Goal: Information Seeking & Learning: Learn about a topic

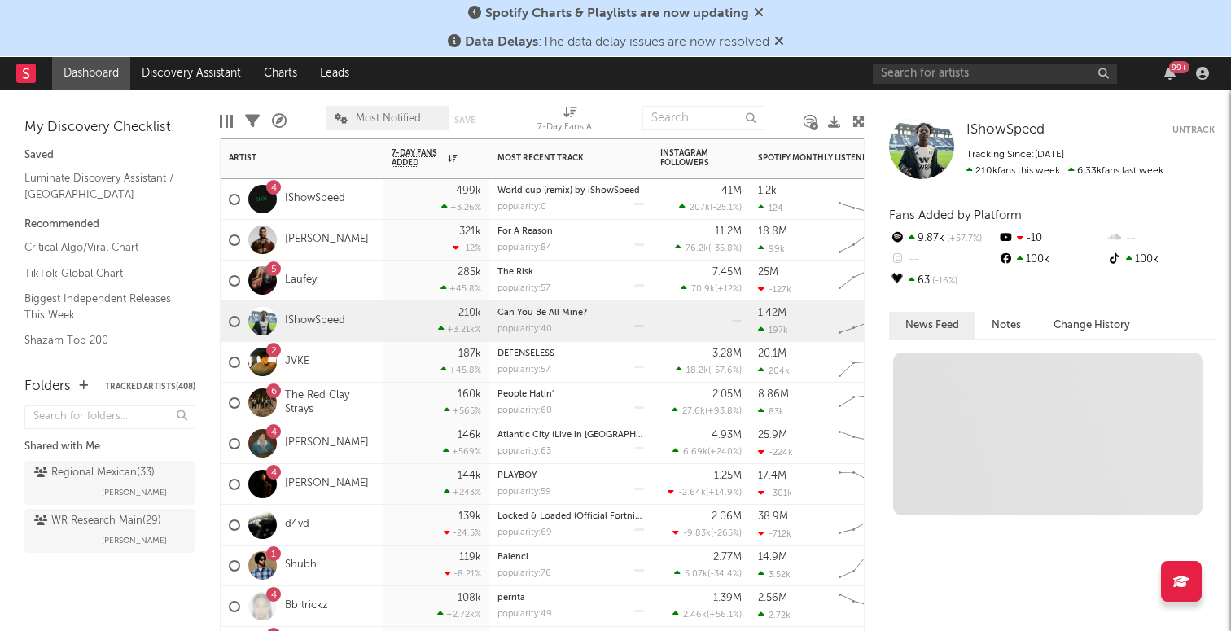
click at [304, 311] on div "IShowSpeed" at bounding box center [287, 321] width 116 height 47
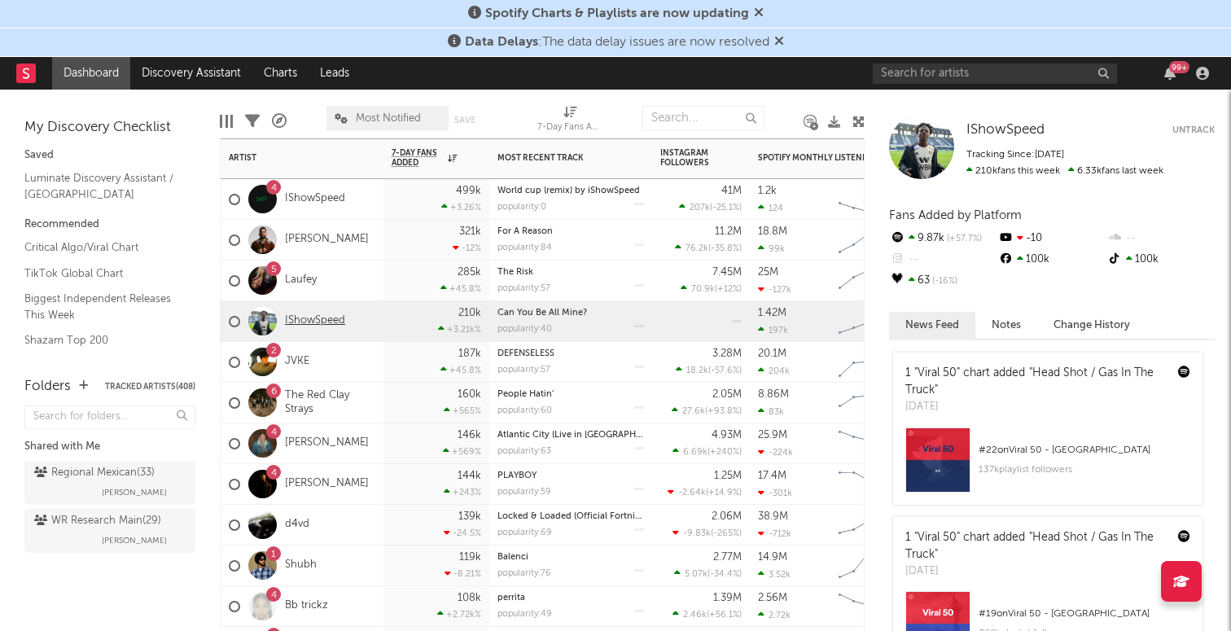
click at [310, 318] on link "IShowSpeed" at bounding box center [315, 321] width 60 height 14
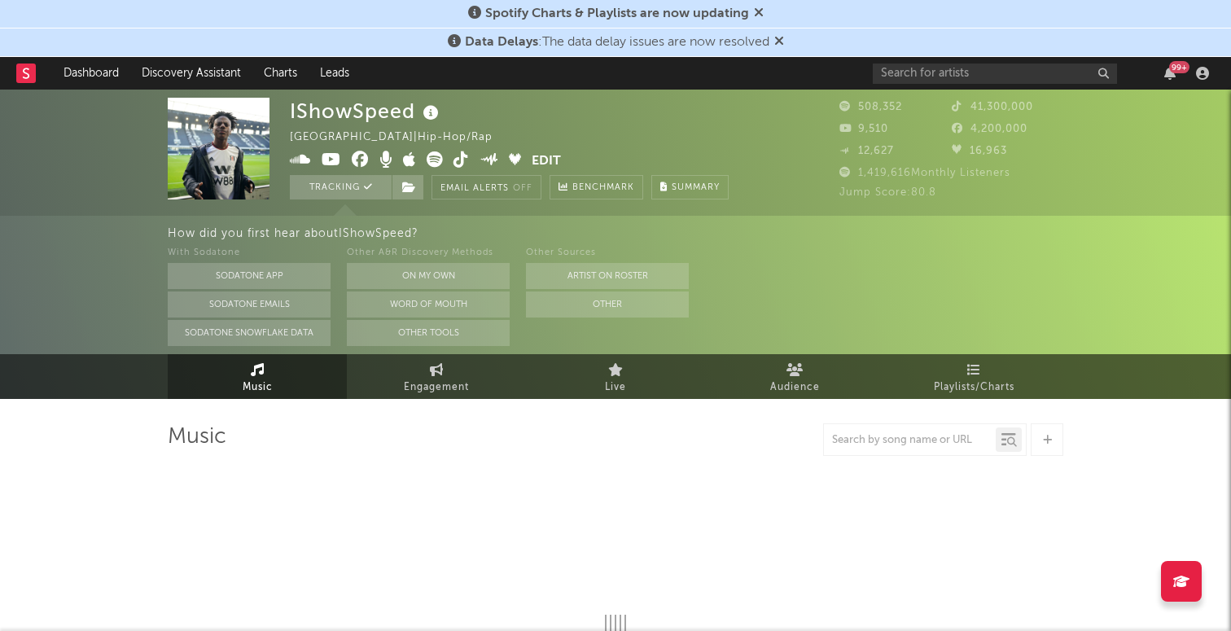
select select "6m"
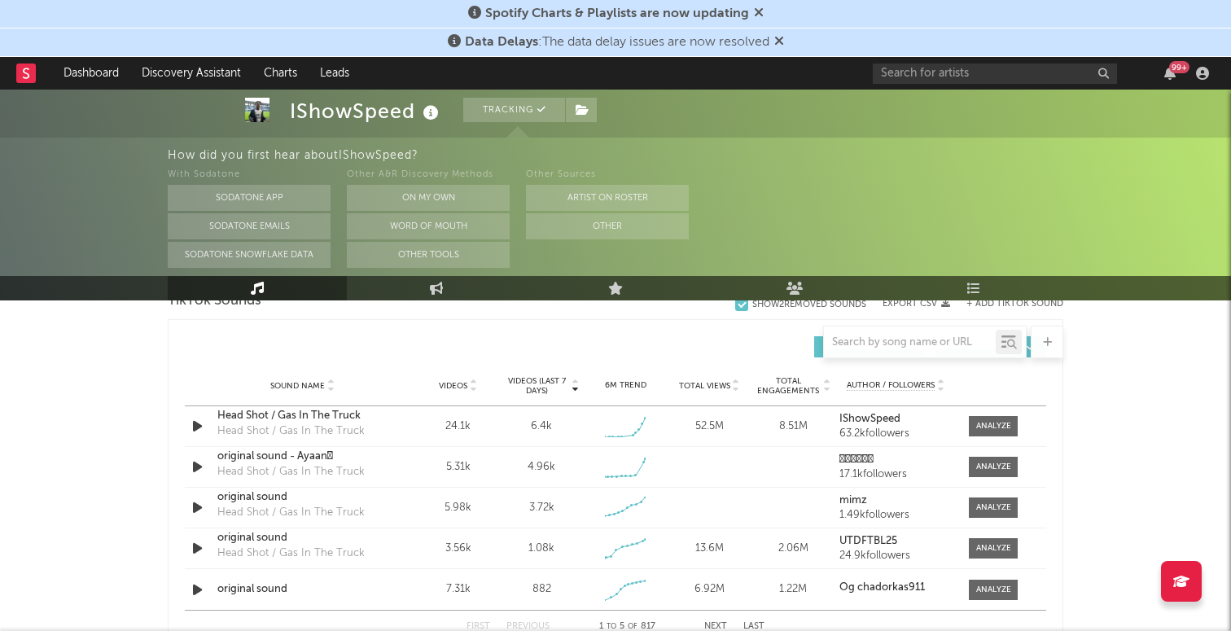
scroll to position [1118, 0]
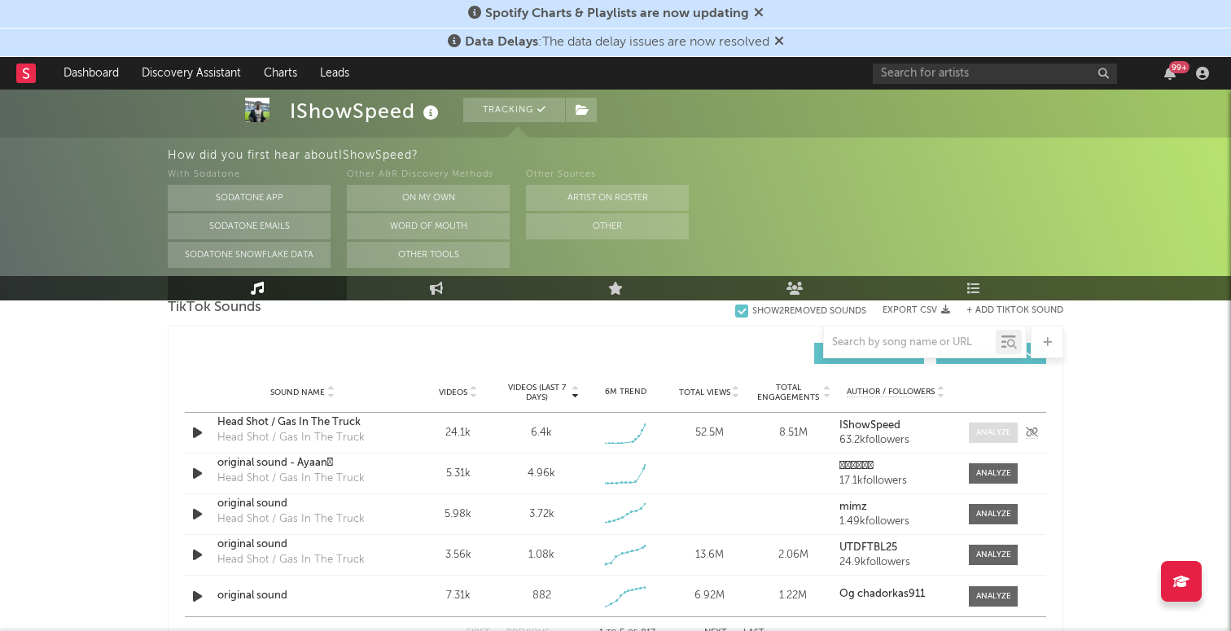
click at [974, 433] on span at bounding box center [993, 432] width 49 height 20
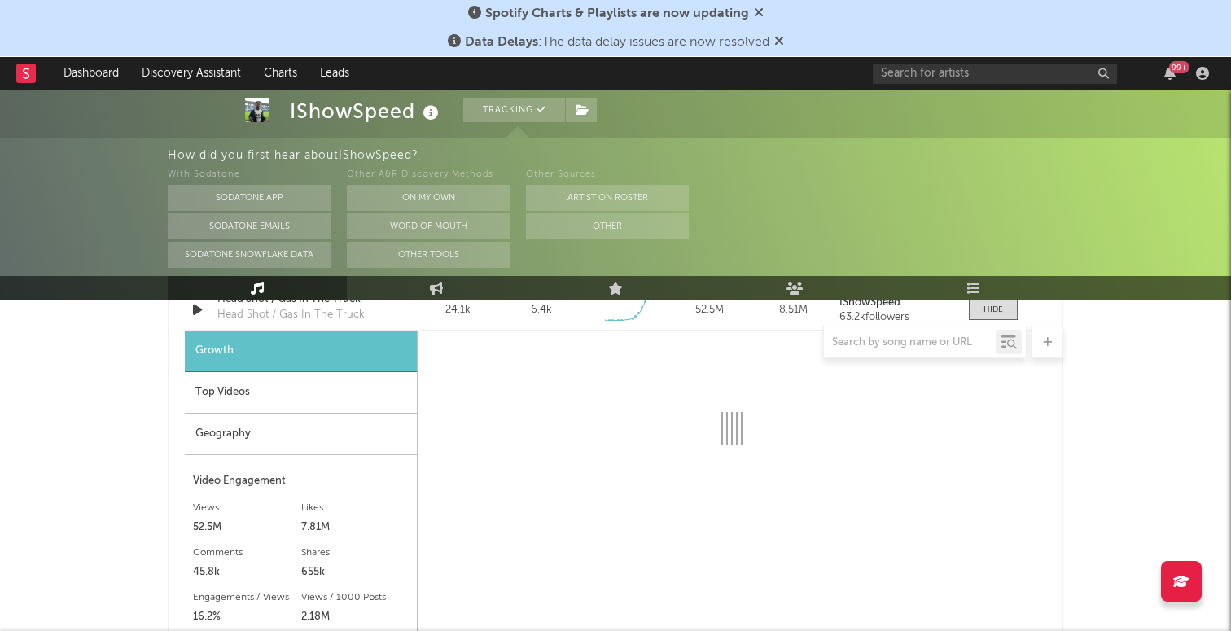
scroll to position [1275, 0]
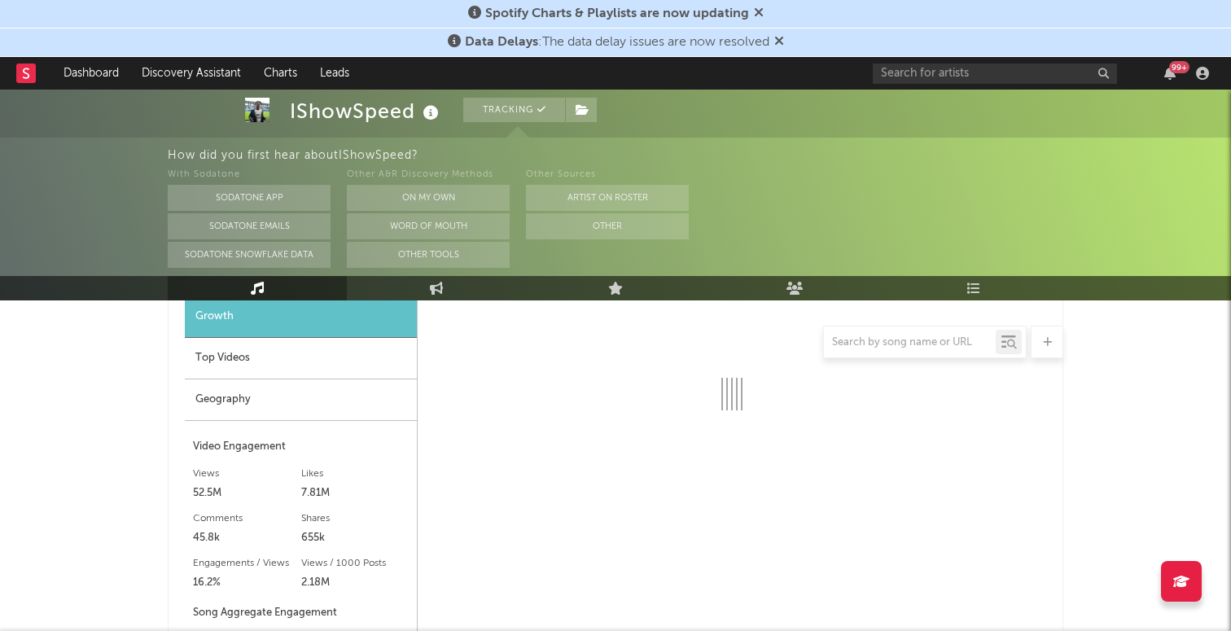
select select "1w"
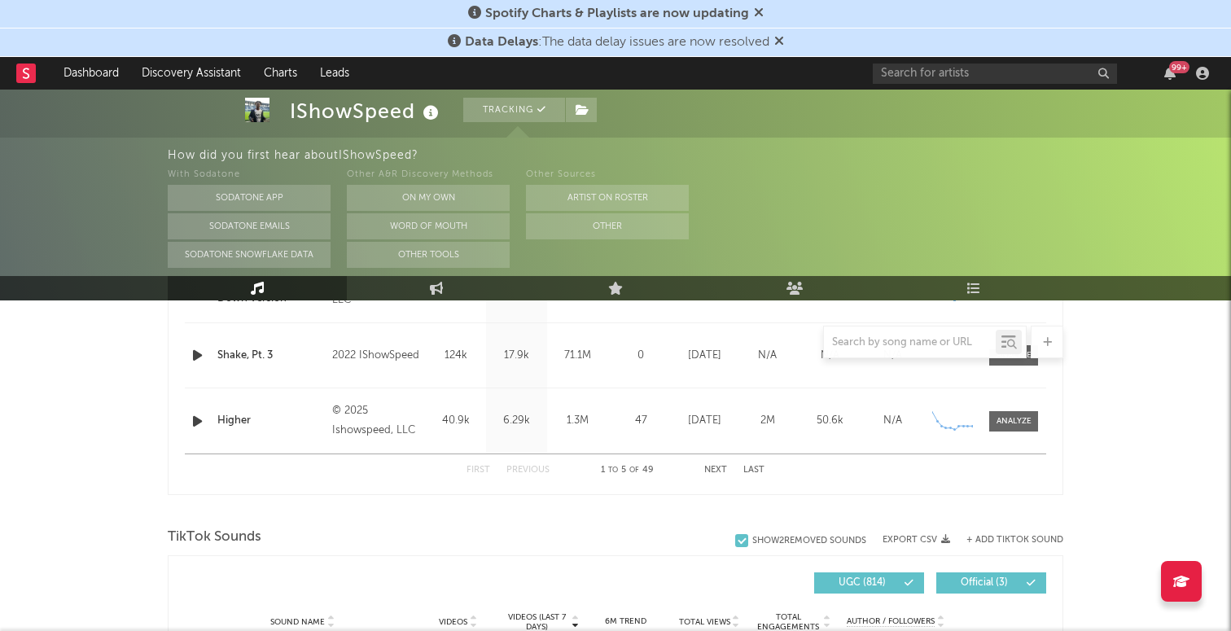
scroll to position [505, 0]
